Goal: Information Seeking & Learning: Learn about a topic

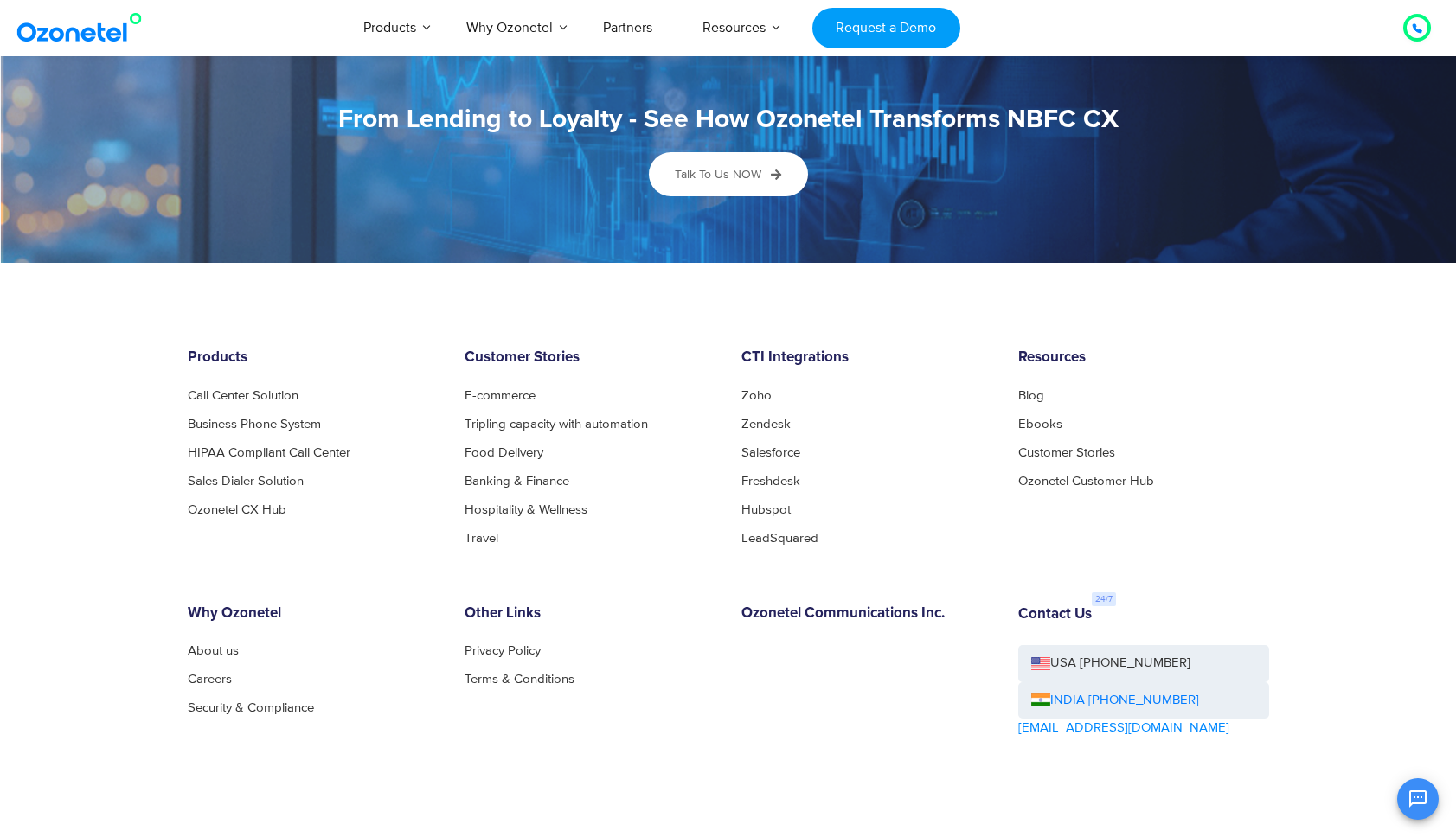
scroll to position [4686, 0]
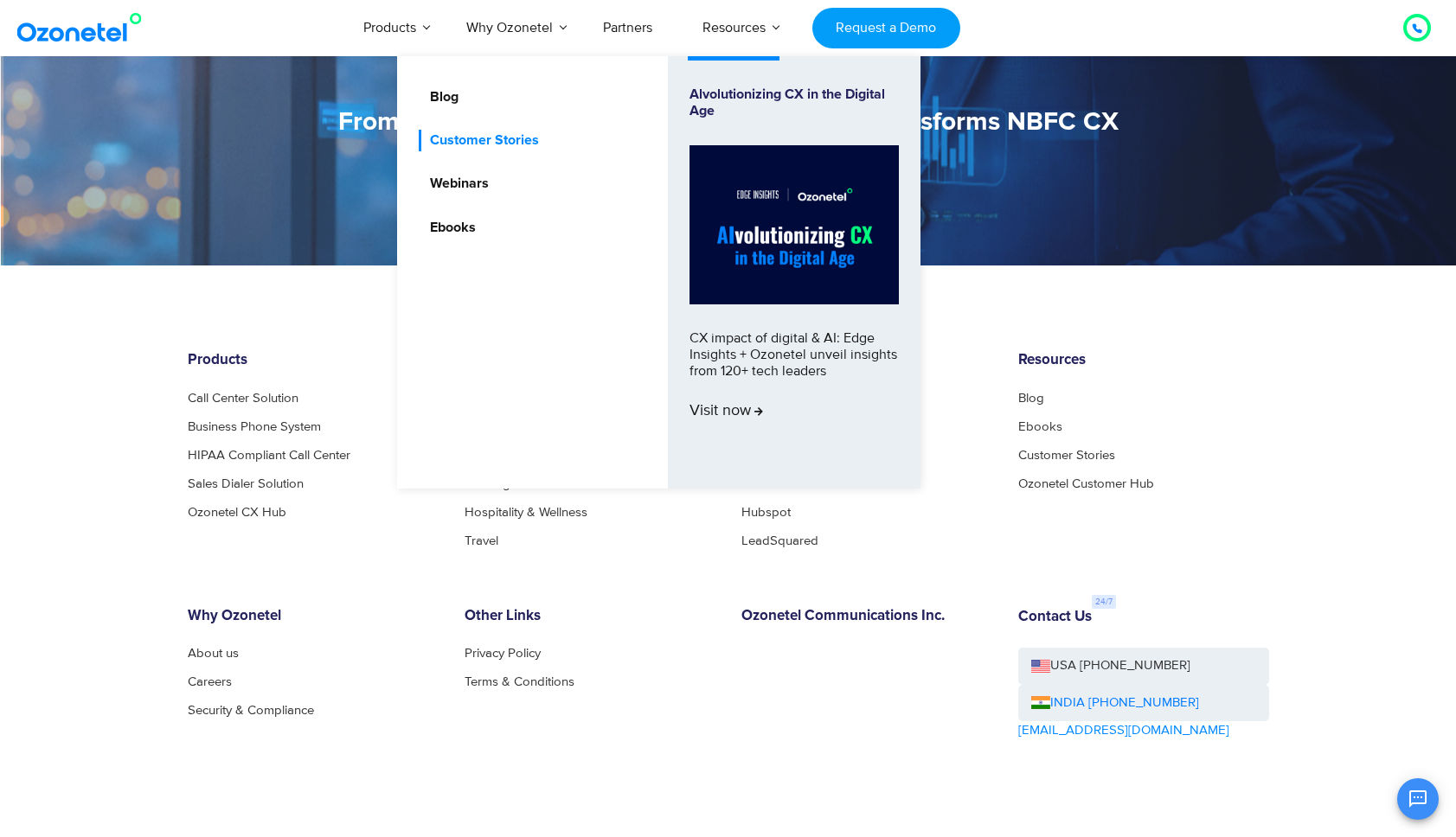
click at [531, 133] on link "Customer Stories" at bounding box center [480, 141] width 123 height 22
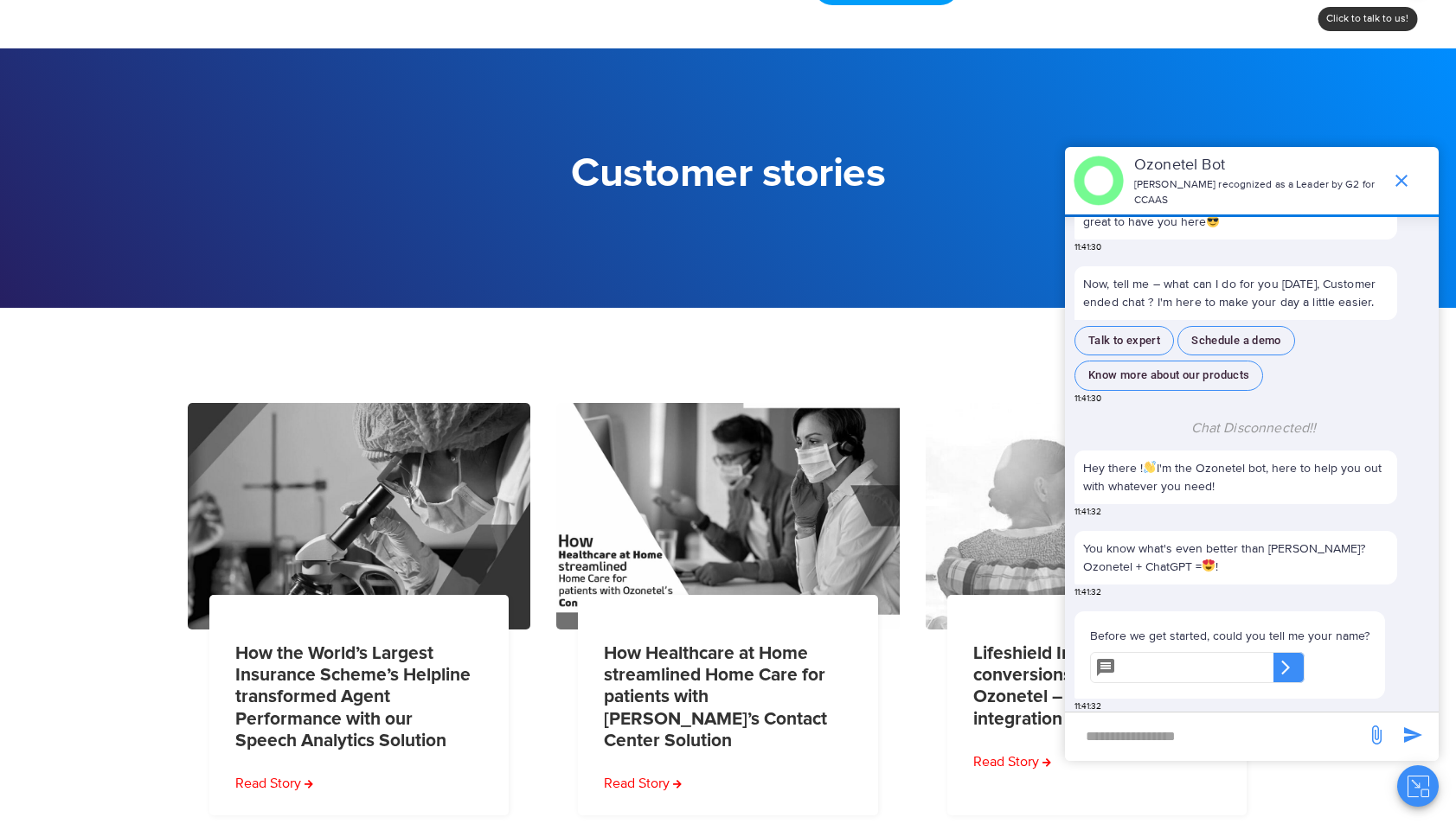
scroll to position [71, 0]
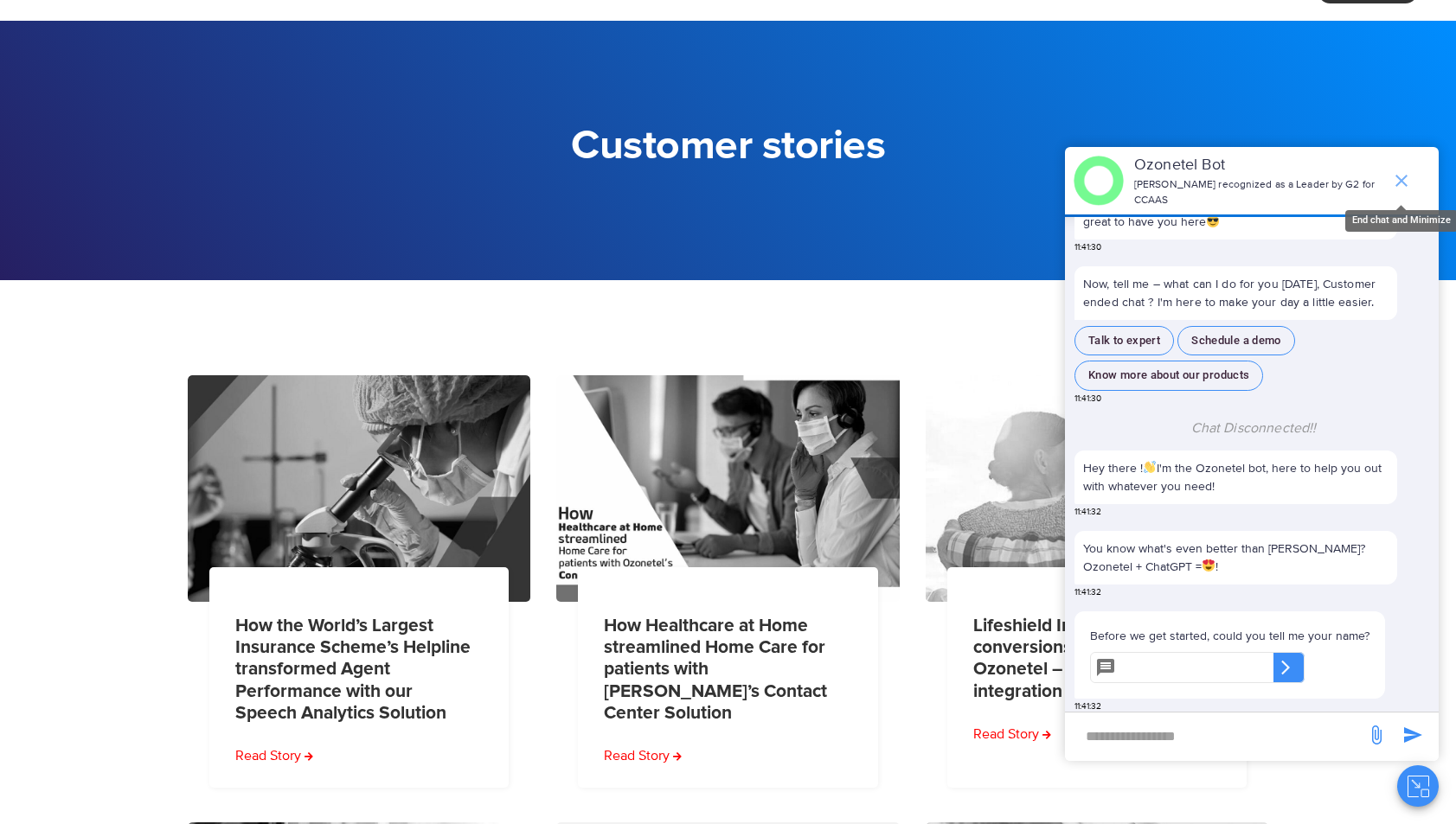
click at [1397, 172] on icon "end chat or minimize" at bounding box center [1401, 180] width 21 height 21
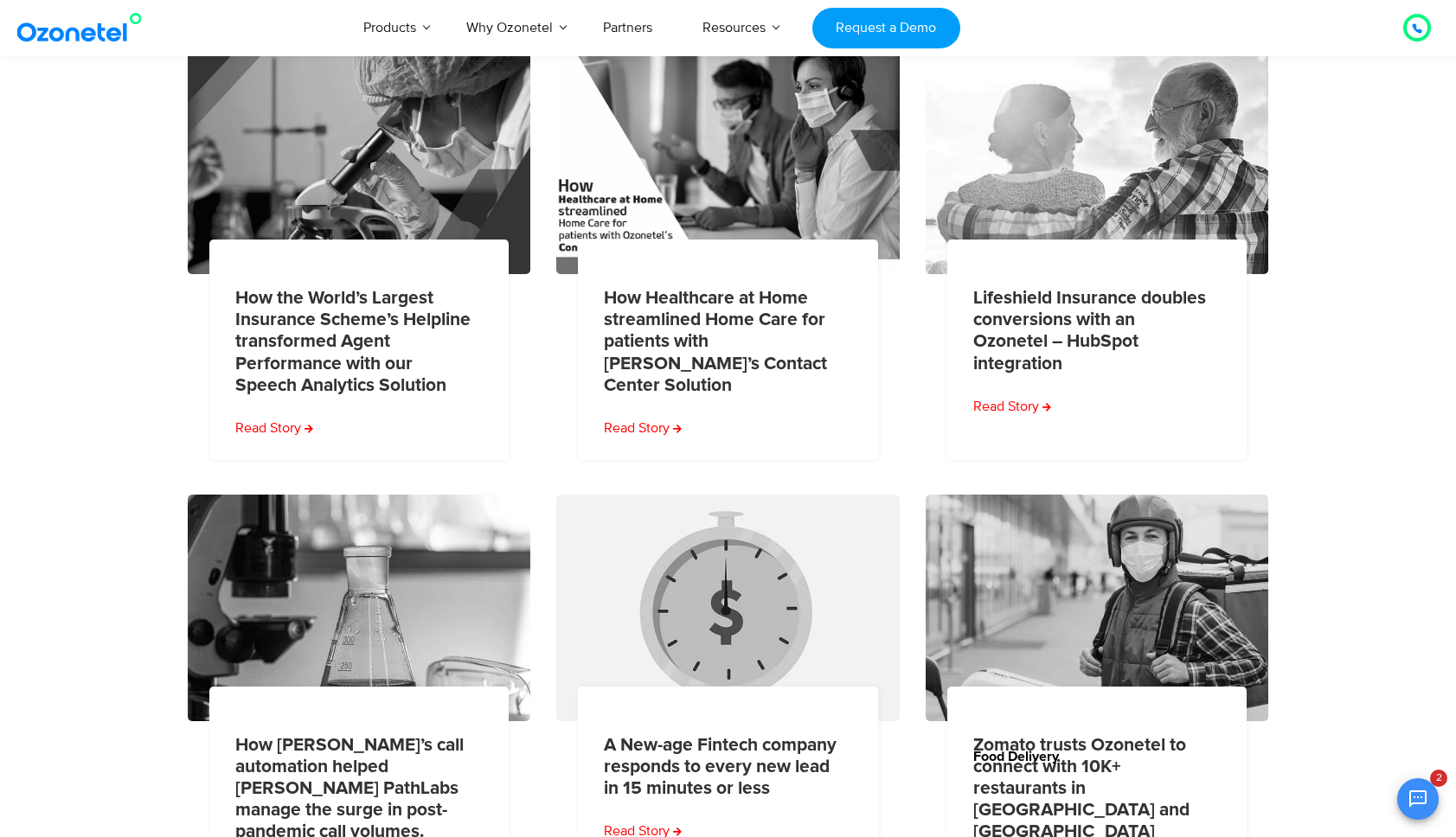
scroll to position [684, 0]
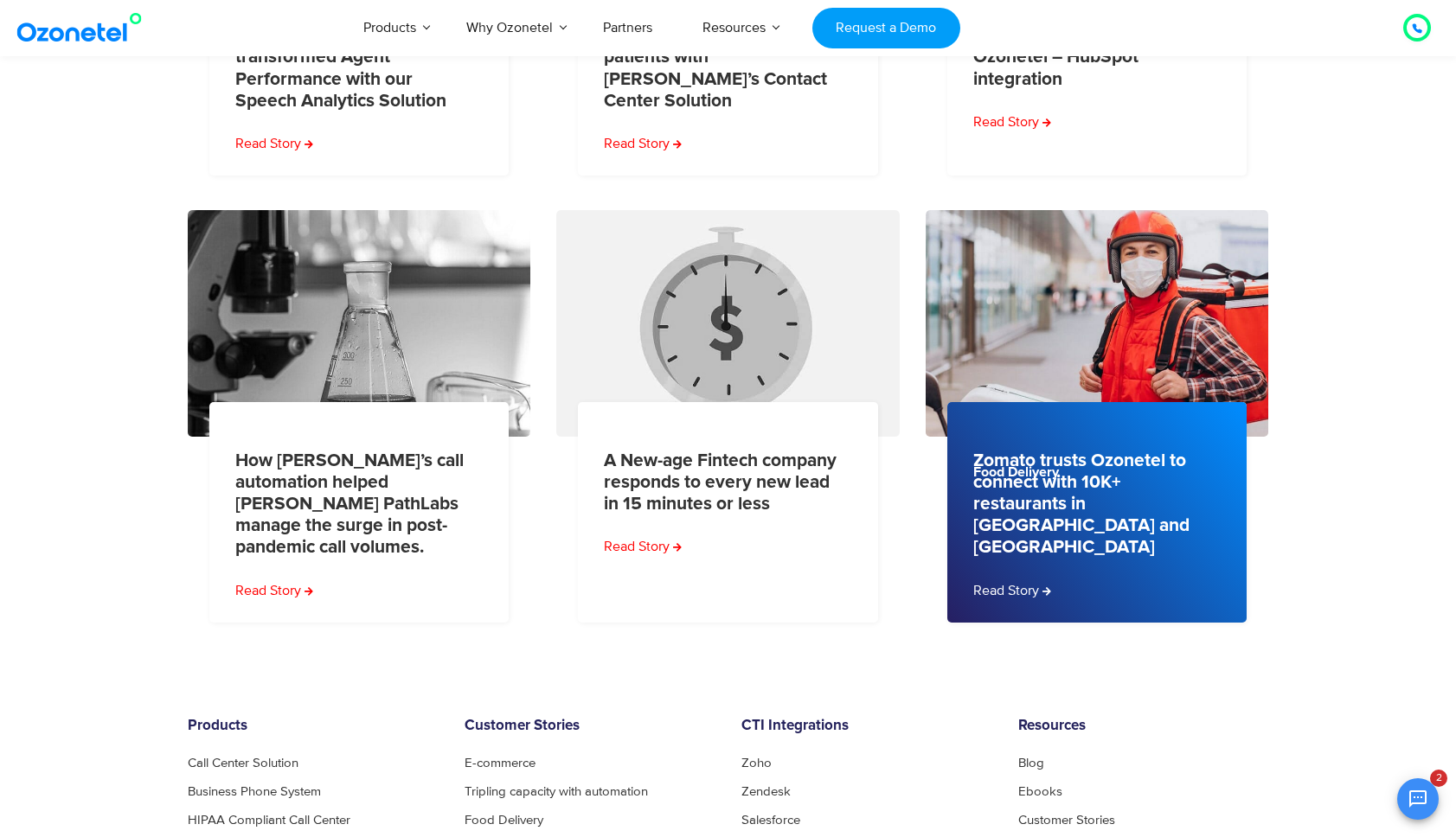
click at [1078, 480] on link "Zomato trusts Ozonetel to connect with 10K+ restaurants in India and the UAE" at bounding box center [1092, 504] width 238 height 109
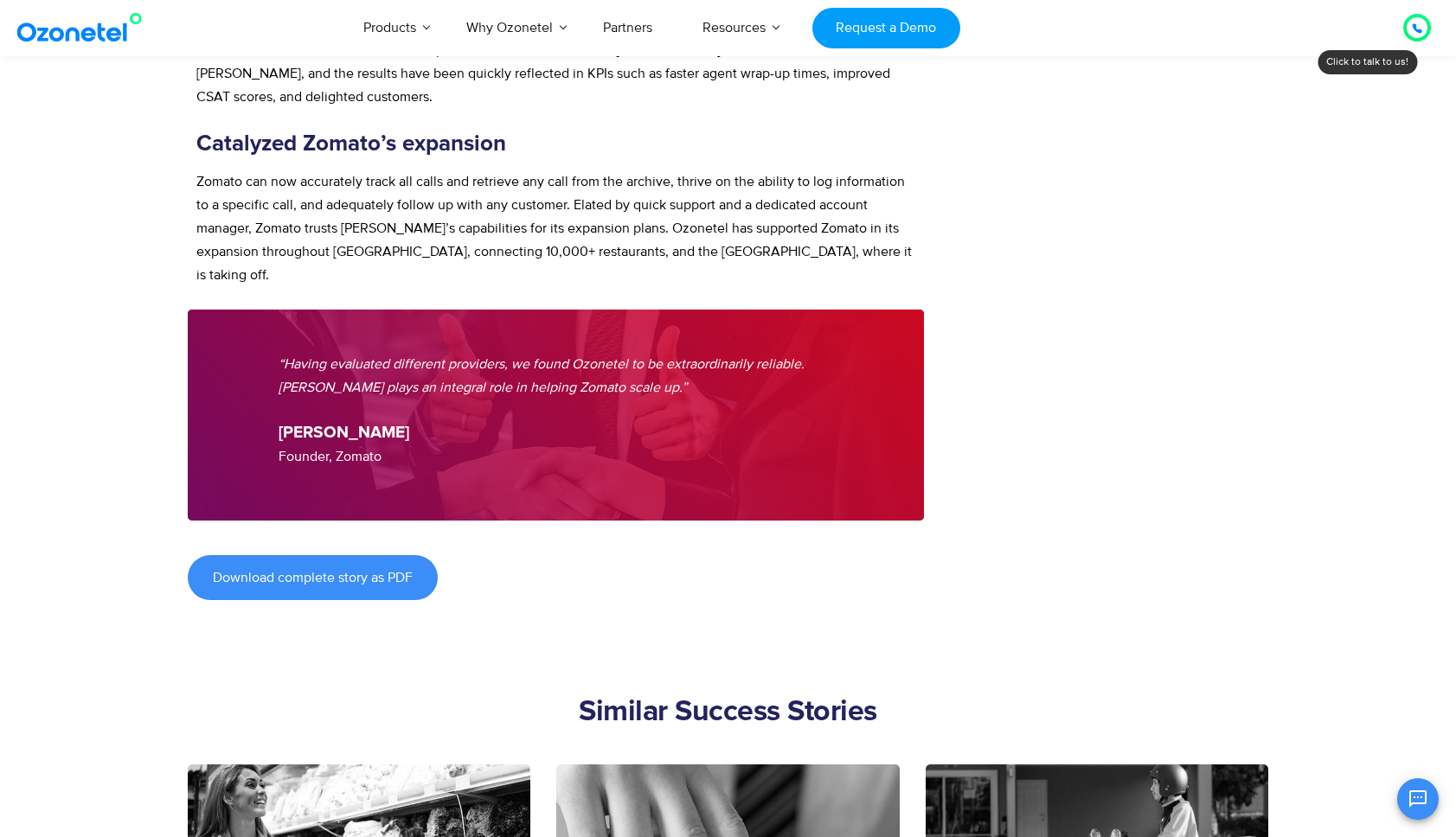
scroll to position [1696, 0]
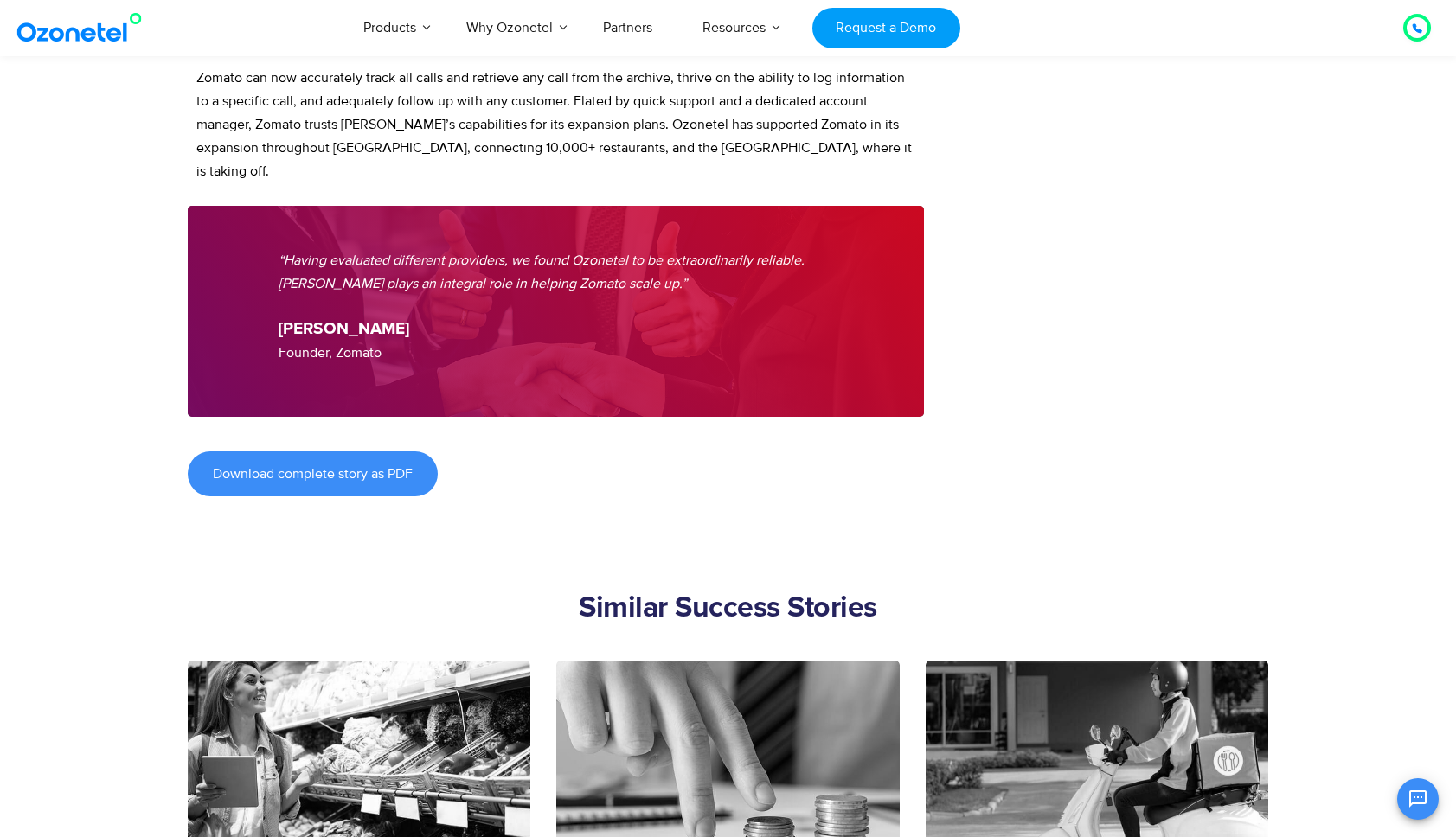
click at [99, 38] on img at bounding box center [82, 27] width 140 height 31
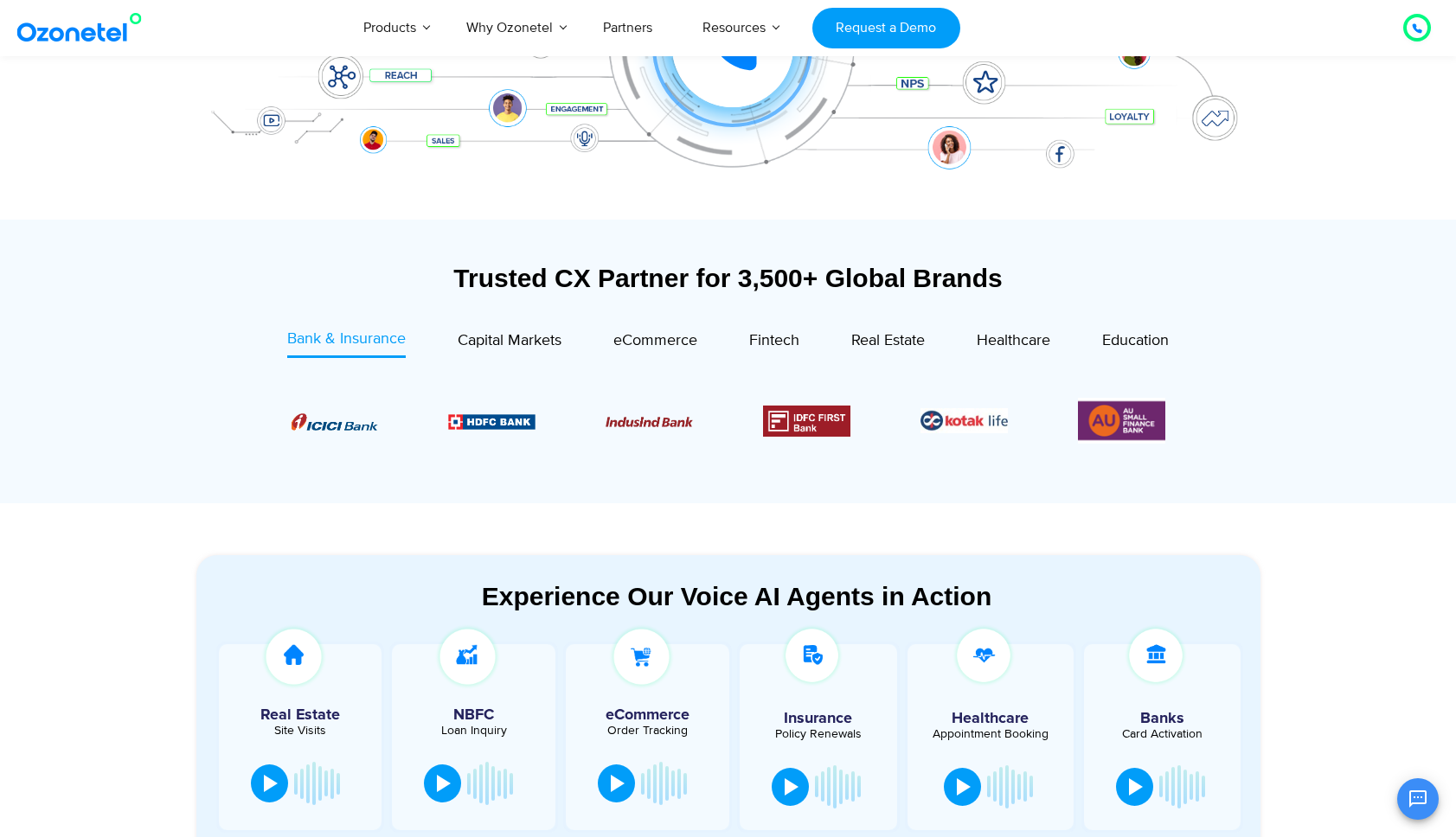
scroll to position [720, 0]
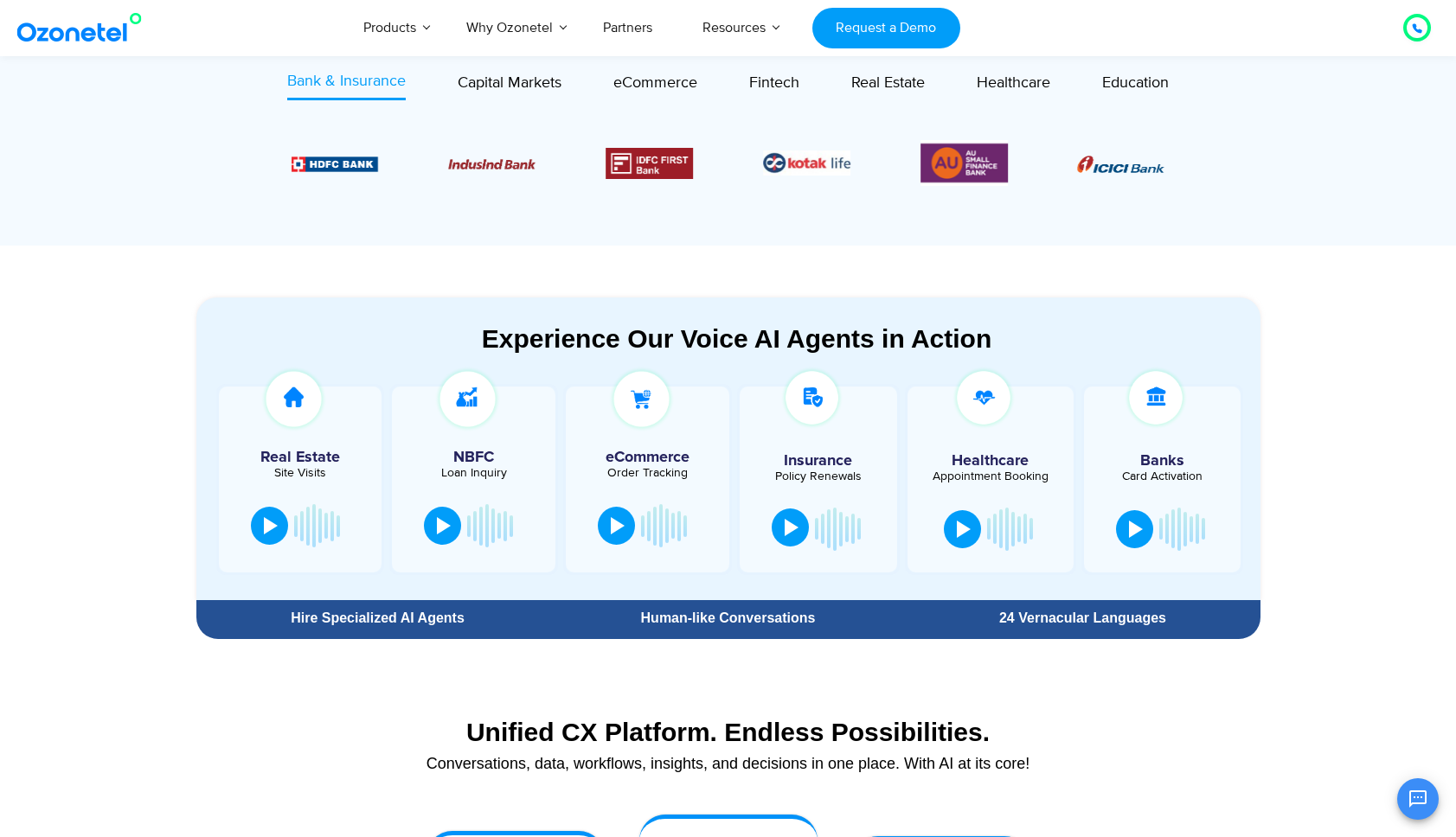
click at [788, 534] on div at bounding box center [791, 527] width 14 height 17
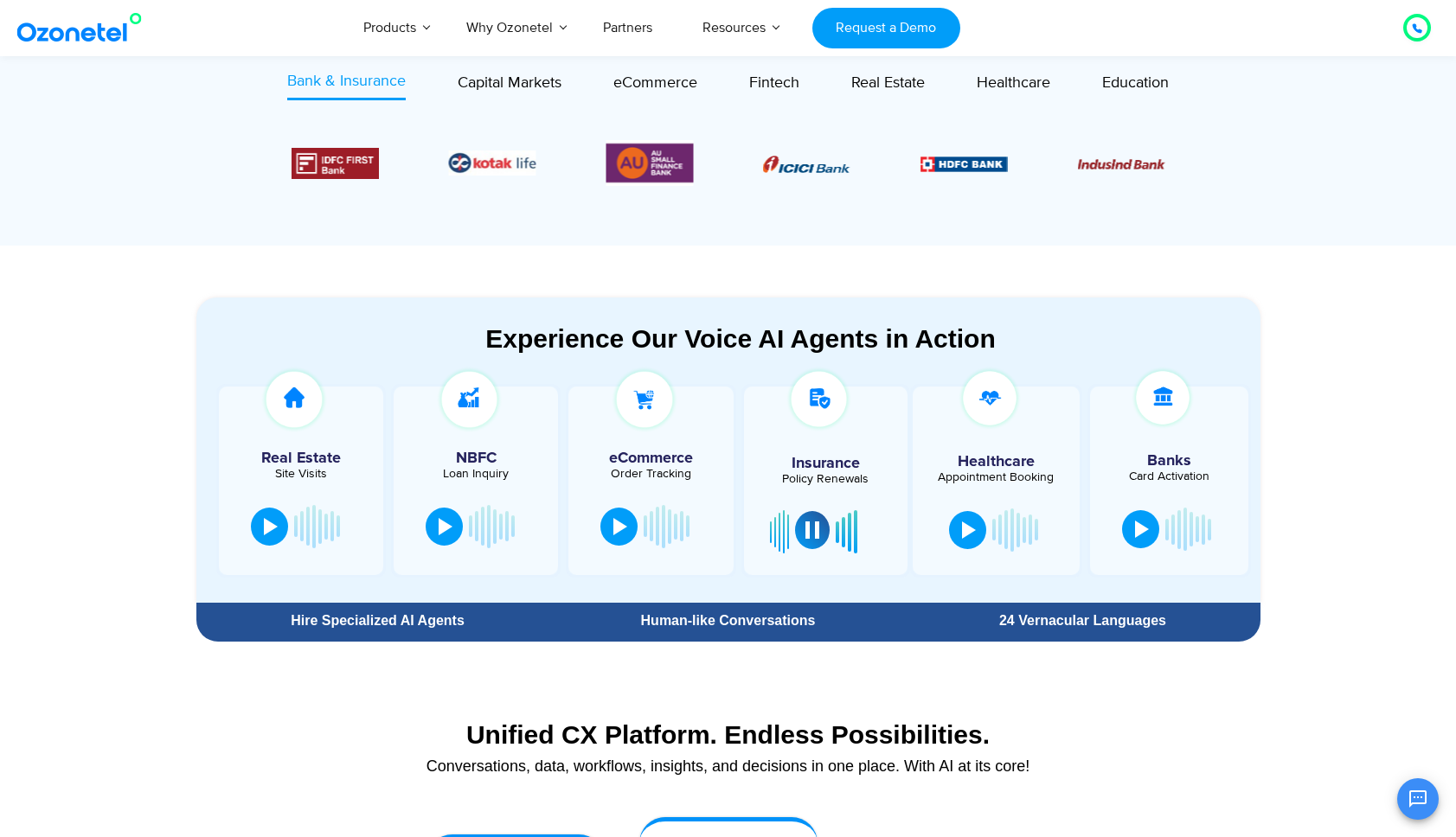
click at [809, 533] on div at bounding box center [811, 530] width 14 height 17
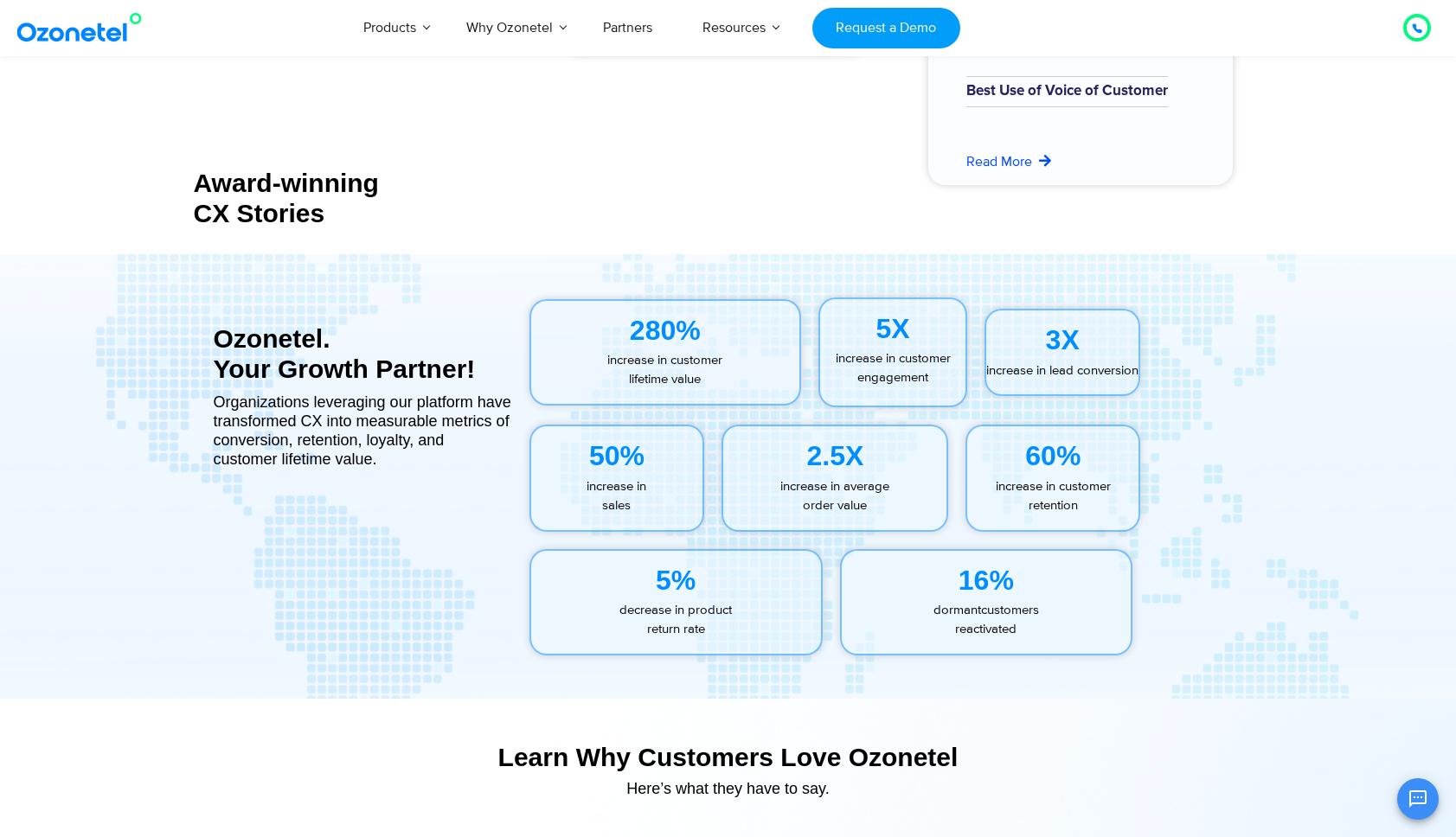
scroll to position [7948, 0]
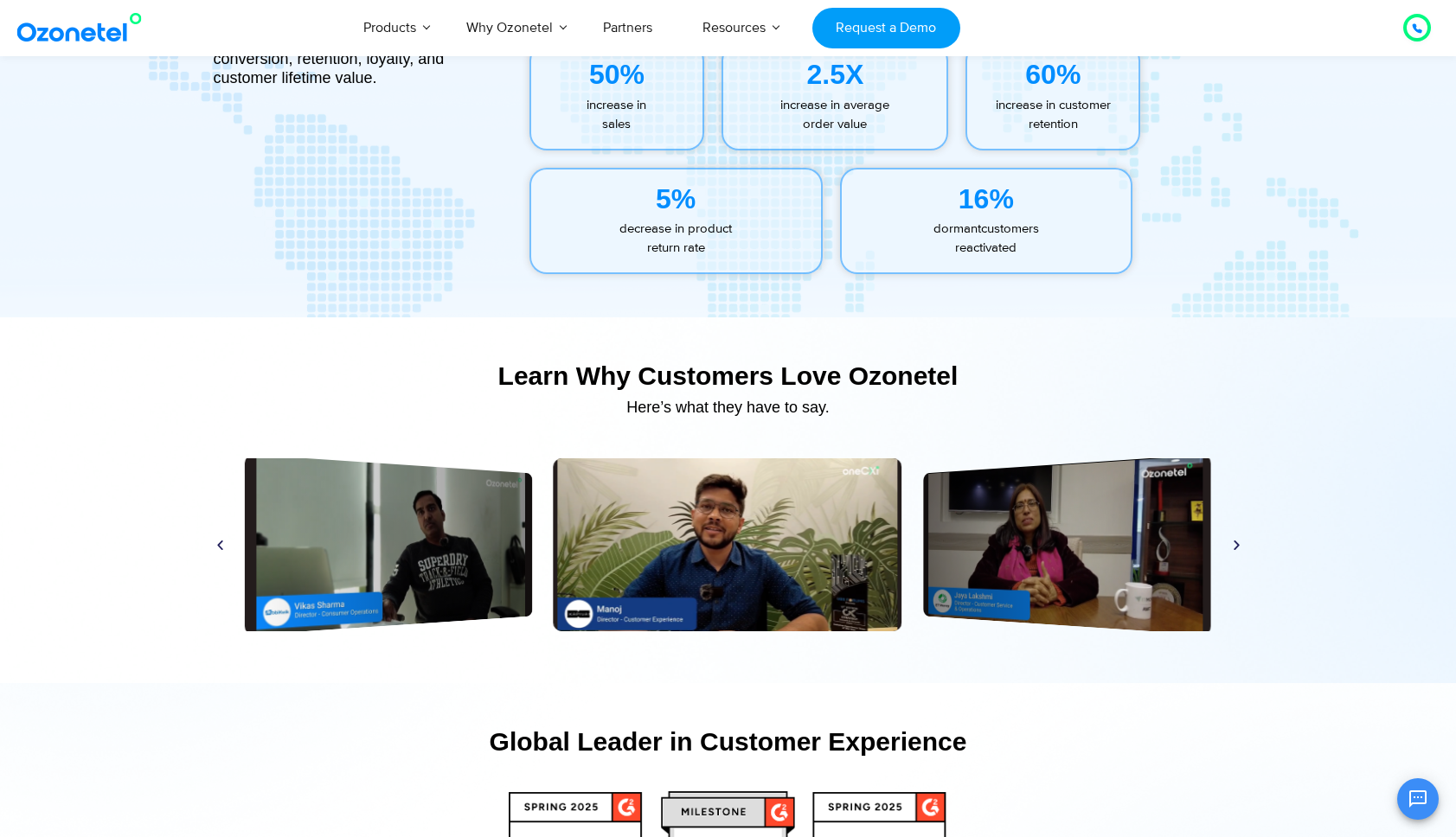
click at [223, 547] on icon "Previous slide" at bounding box center [220, 545] width 13 height 13
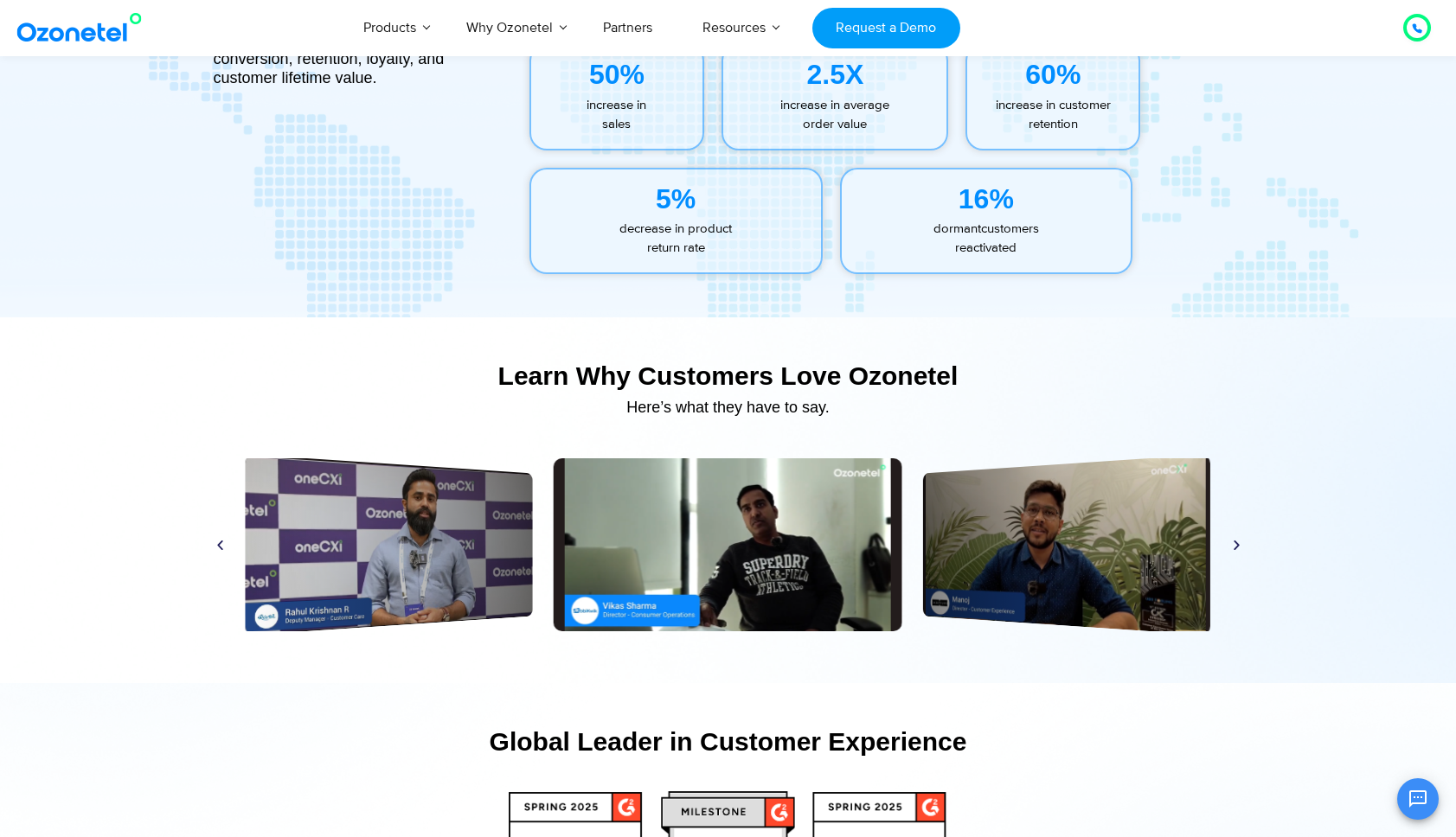
click at [223, 547] on icon "Previous slide" at bounding box center [220, 545] width 13 height 13
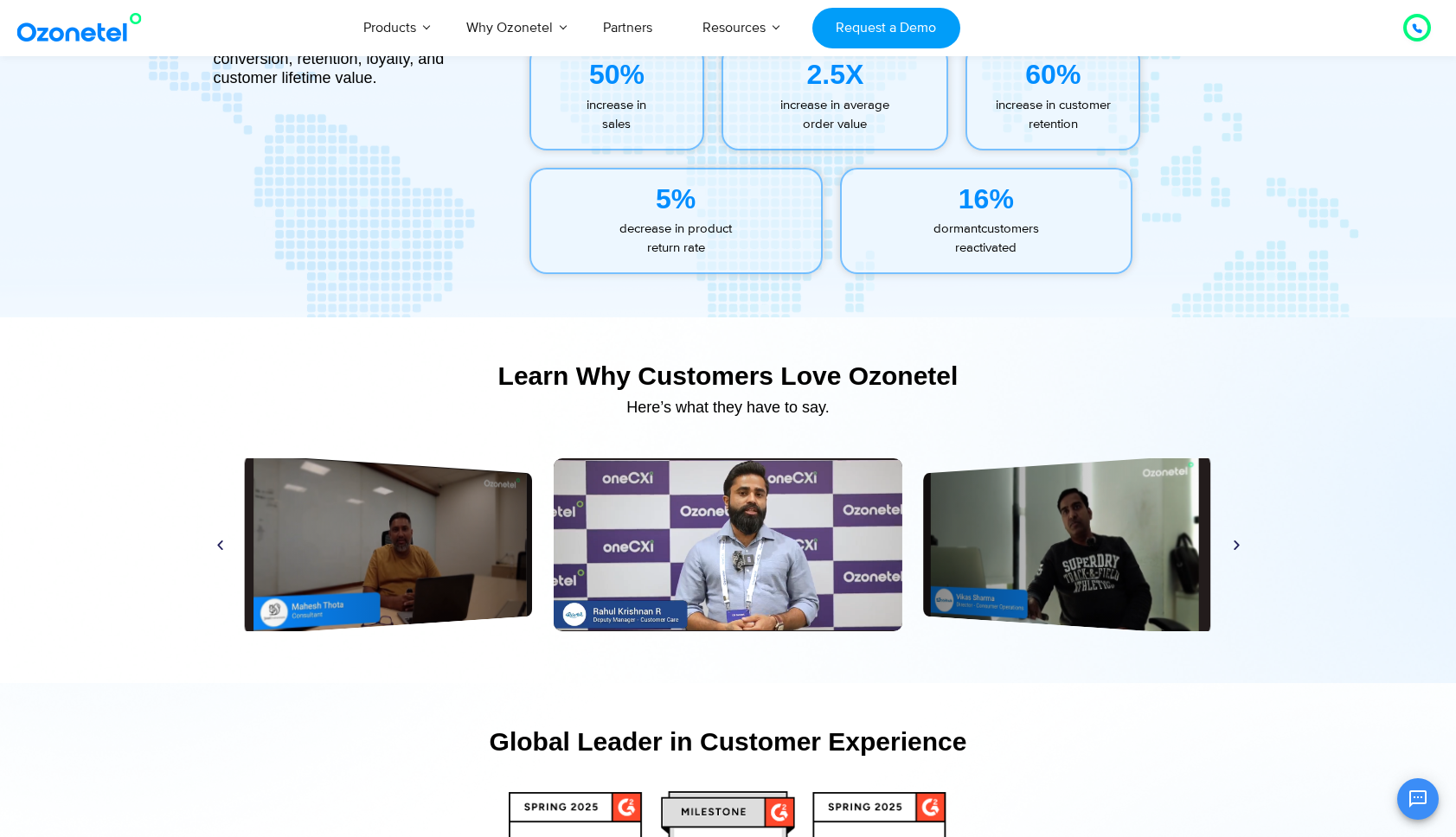
click at [742, 539] on div "Play" at bounding box center [728, 545] width 349 height 173
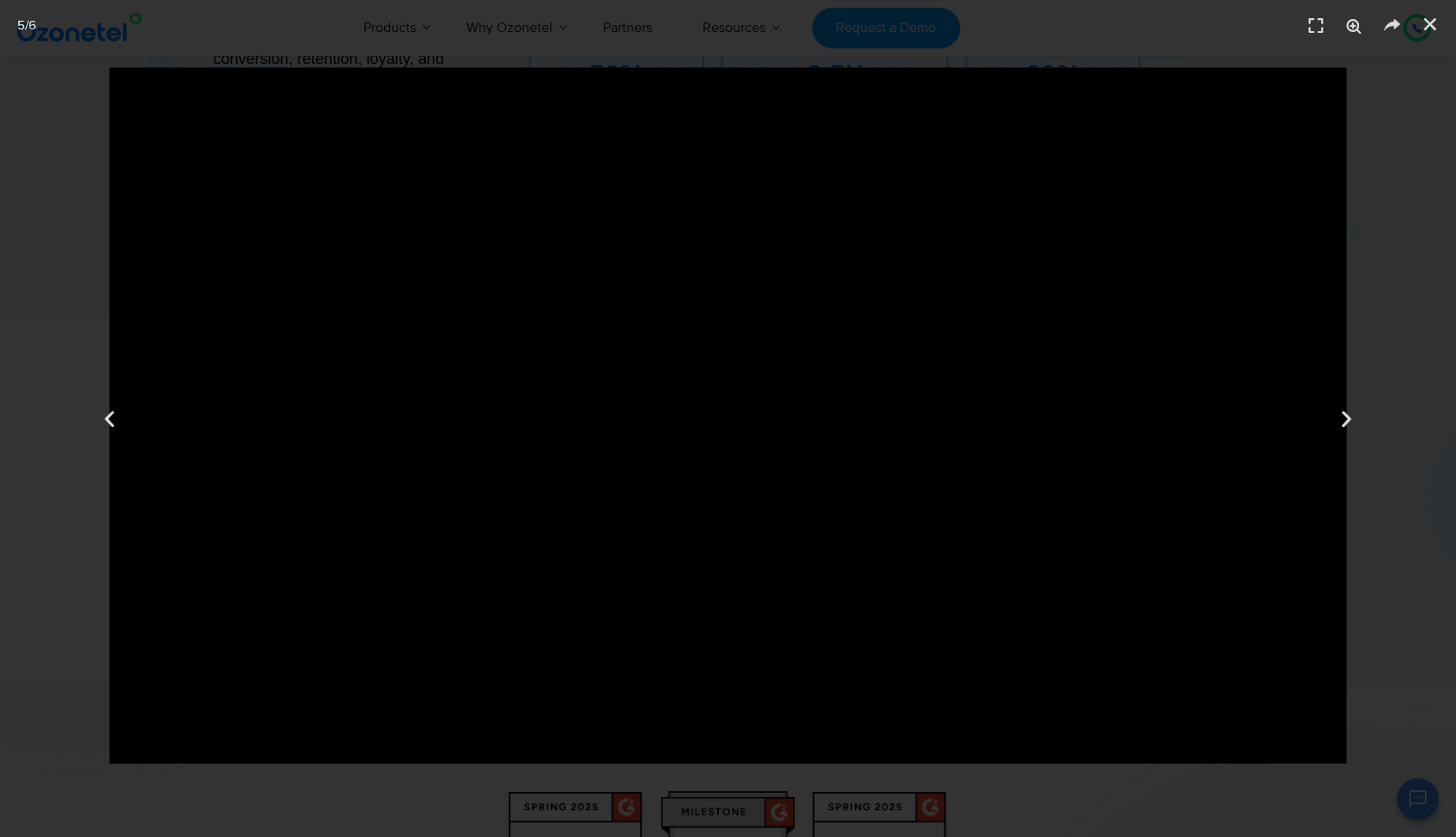
click at [648, 42] on header "5 / 6" at bounding box center [728, 27] width 1456 height 53
click at [1423, 23] on icon "Close (Esc)" at bounding box center [1429, 24] width 17 height 17
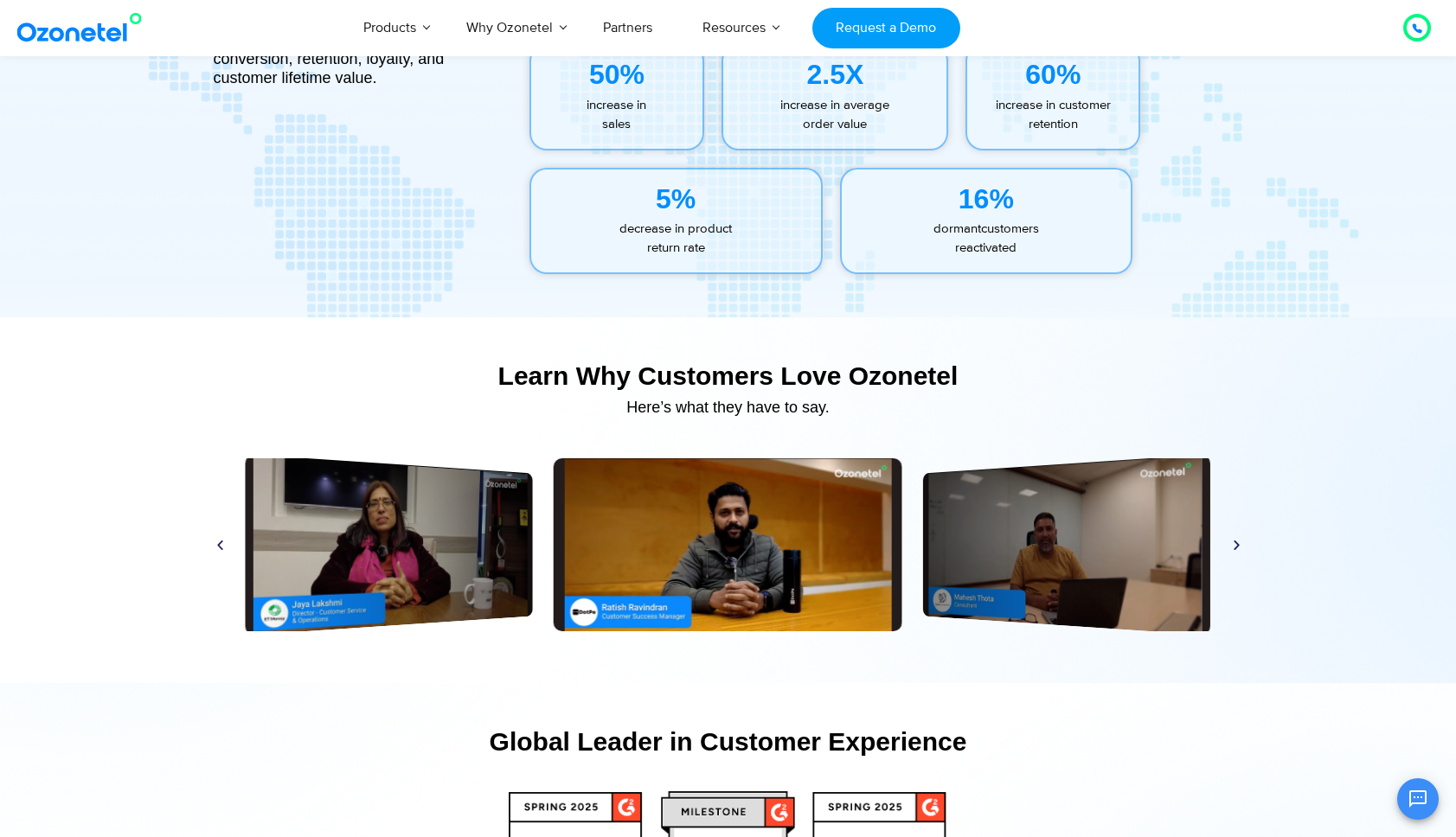
click at [108, 33] on img at bounding box center [82, 27] width 140 height 31
